Goal: Task Accomplishment & Management: Manage account settings

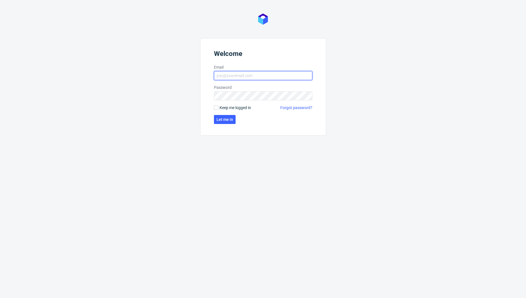
type input "[EMAIL_ADDRESS][DOMAIN_NAME]"
click at [248, 106] on span "Keep me logged in" at bounding box center [235, 108] width 31 height 6
click at [219, 106] on input "Keep me logged in" at bounding box center [216, 107] width 4 height 4
checkbox input "true"
click at [226, 121] on span "Let me in" at bounding box center [225, 120] width 17 height 4
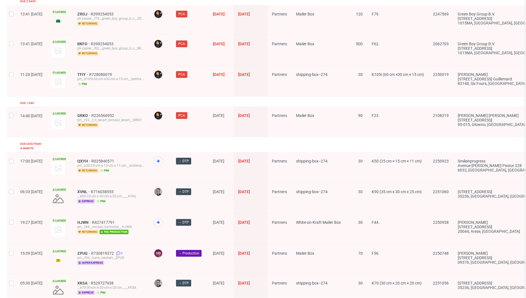
scroll to position [845, 0]
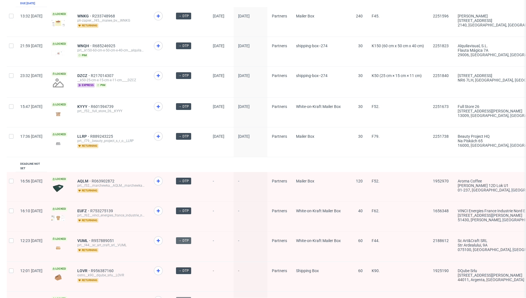
scroll to position [85, 0]
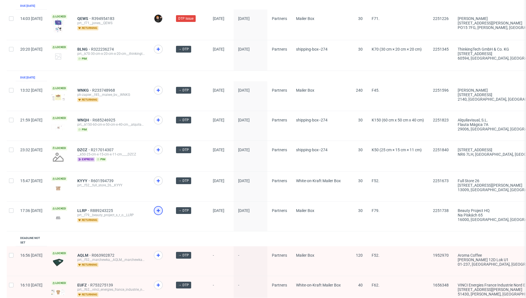
click at [162, 210] on icon at bounding box center [158, 210] width 7 height 7
click at [162, 182] on icon at bounding box center [158, 180] width 7 height 7
click at [162, 121] on icon at bounding box center [158, 120] width 7 height 7
click at [162, 92] on icon at bounding box center [158, 90] width 7 height 7
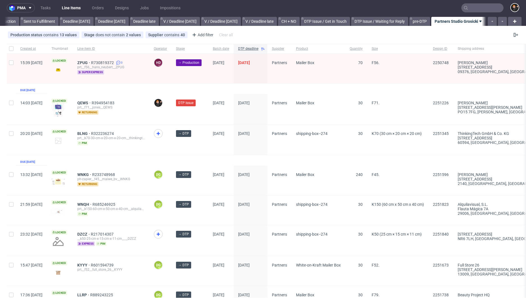
scroll to position [0, 0]
